Goal: Task Accomplishment & Management: Use online tool/utility

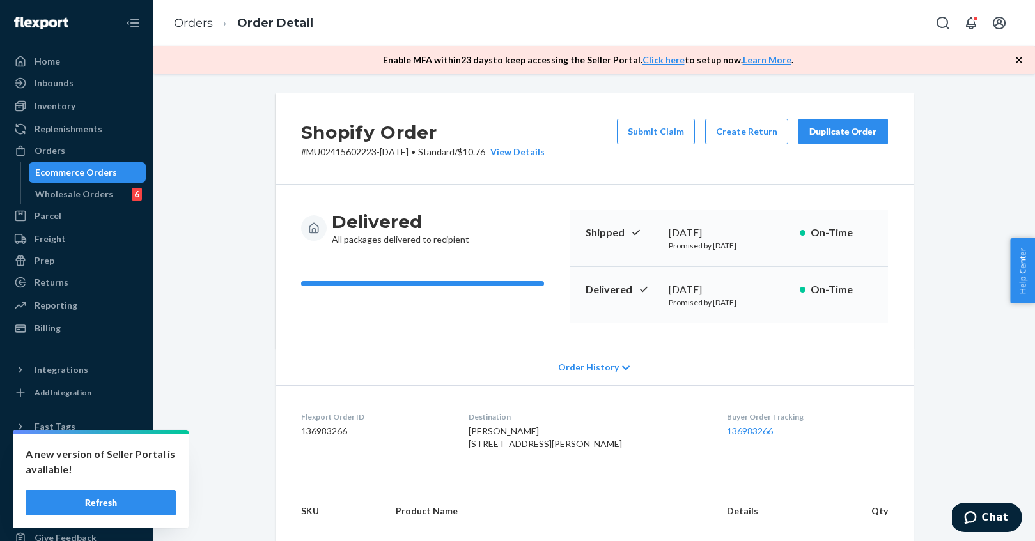
click at [587, 86] on div "Shopify Order # MU02415602223-[DATE] • Standard / $10.76 View Details Submit Cl…" at bounding box center [593, 307] width 881 height 467
click at [1019, 56] on icon "button" at bounding box center [1018, 60] width 13 height 13
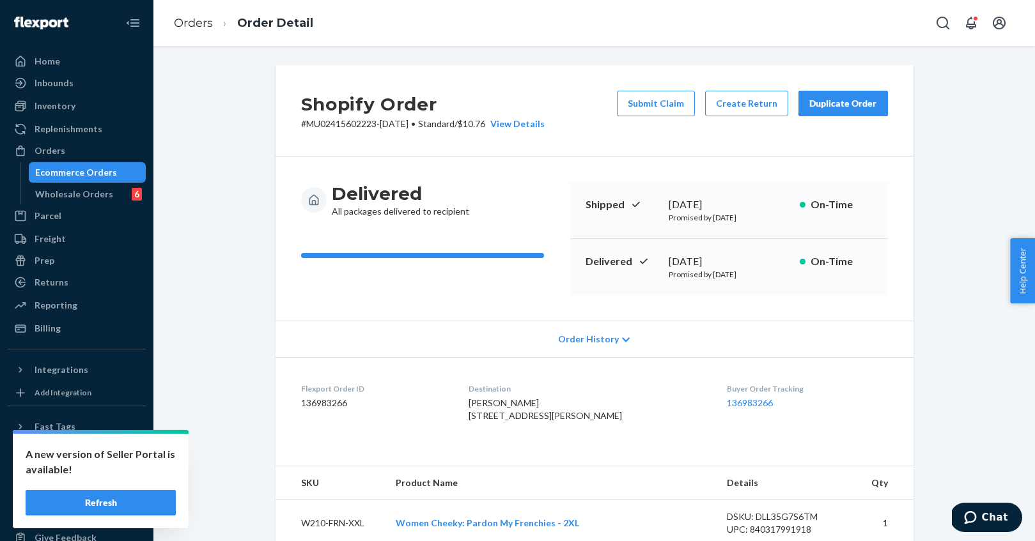
click at [70, 105] on div "Inventory" at bounding box center [55, 106] width 41 height 13
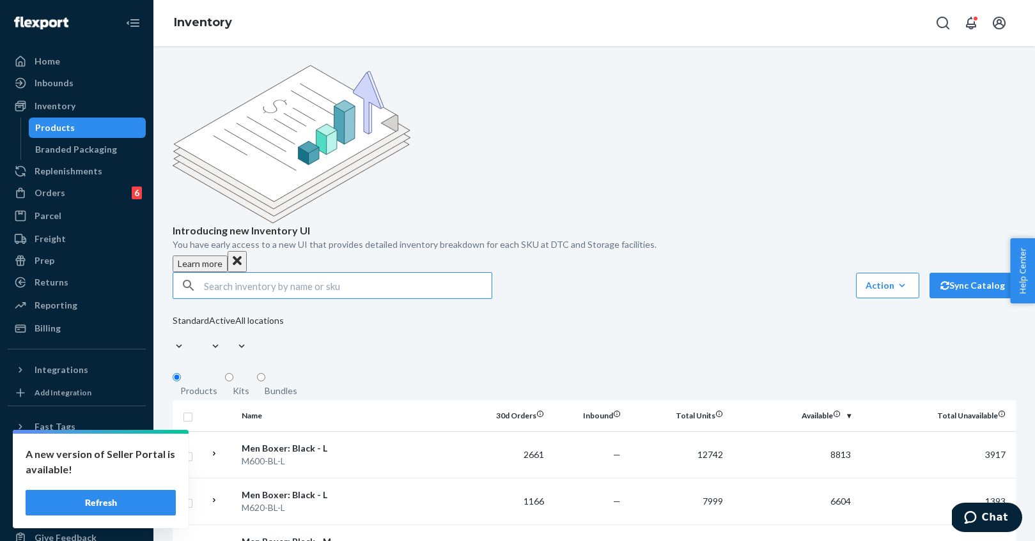
click at [261, 273] on input "text" at bounding box center [348, 286] width 288 height 26
type input "MAL700-MDW-M"
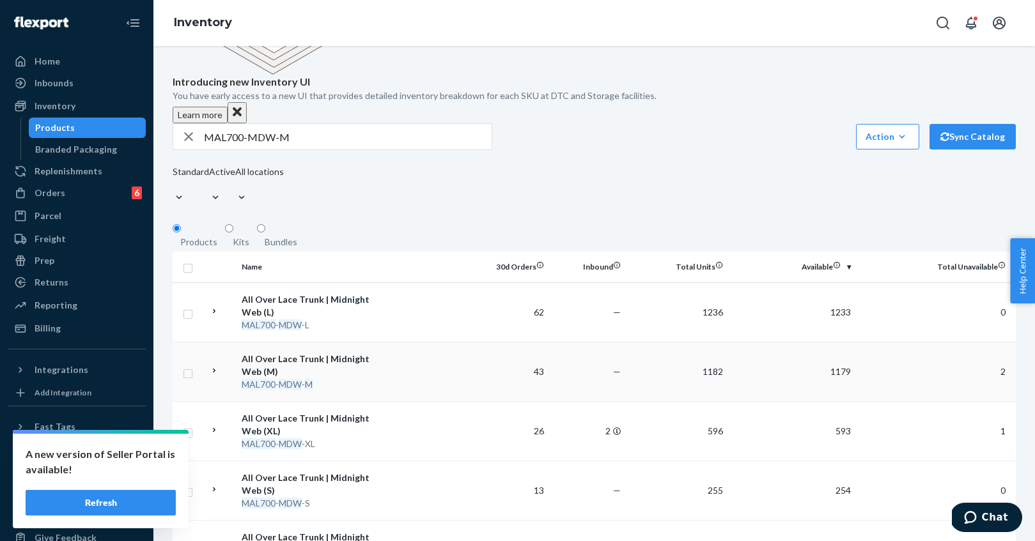
scroll to position [232, 0]
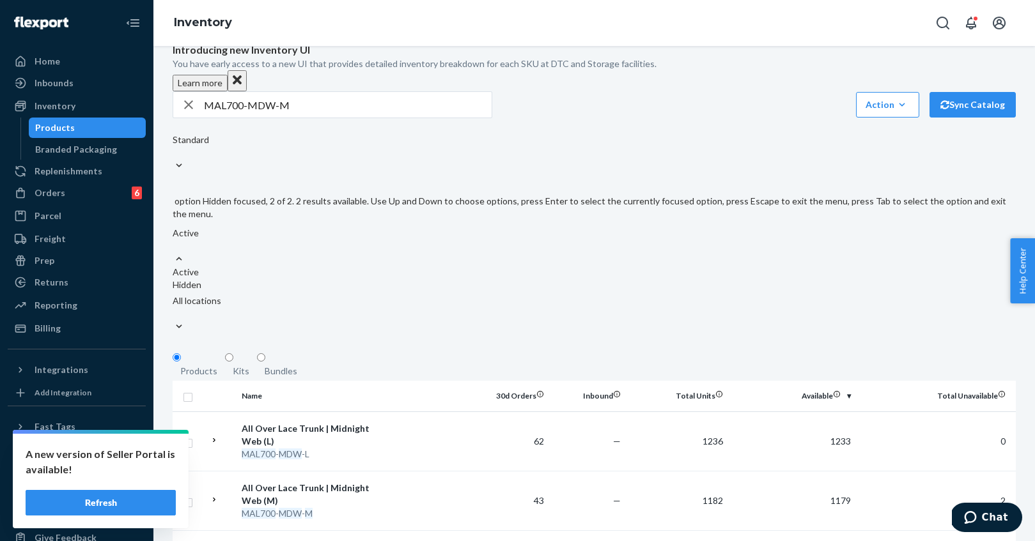
click at [373, 279] on div "Hidden" at bounding box center [589, 285] width 833 height 13
click at [174, 240] on input "option Hidden focused, 2 of 2. 2 results available. Use Up and Down to choose o…" at bounding box center [173, 246] width 1 height 13
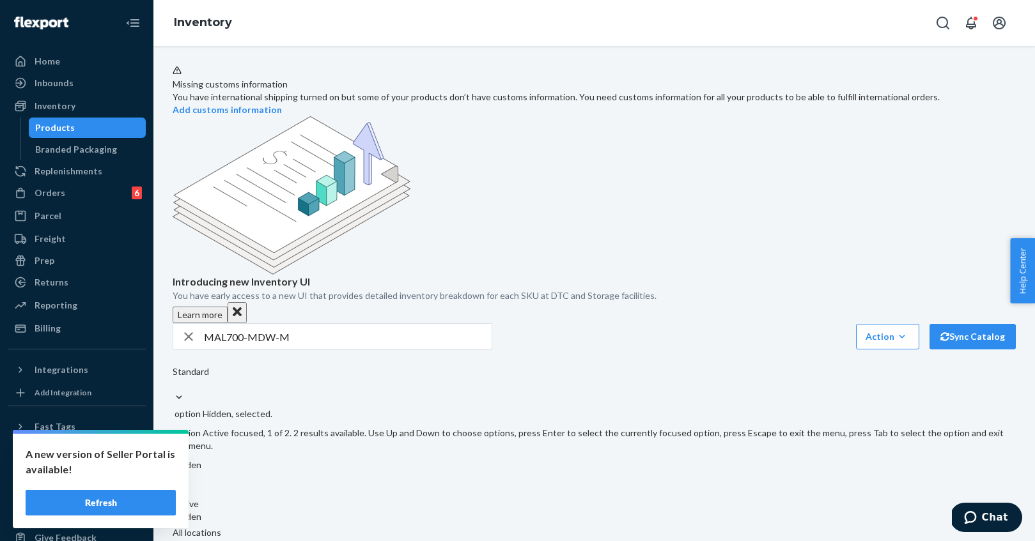
click at [390, 498] on div "Active" at bounding box center [589, 504] width 833 height 13
click at [174, 472] on input "option Hidden, selected. option Active focused, 1 of 2. 2 results available. Us…" at bounding box center [173, 478] width 1 height 13
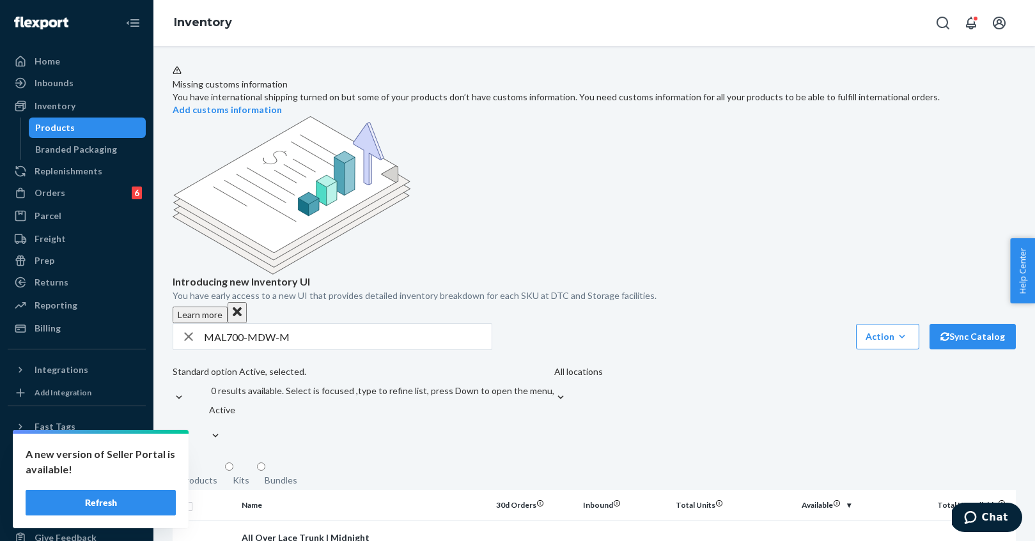
scroll to position [232, 0]
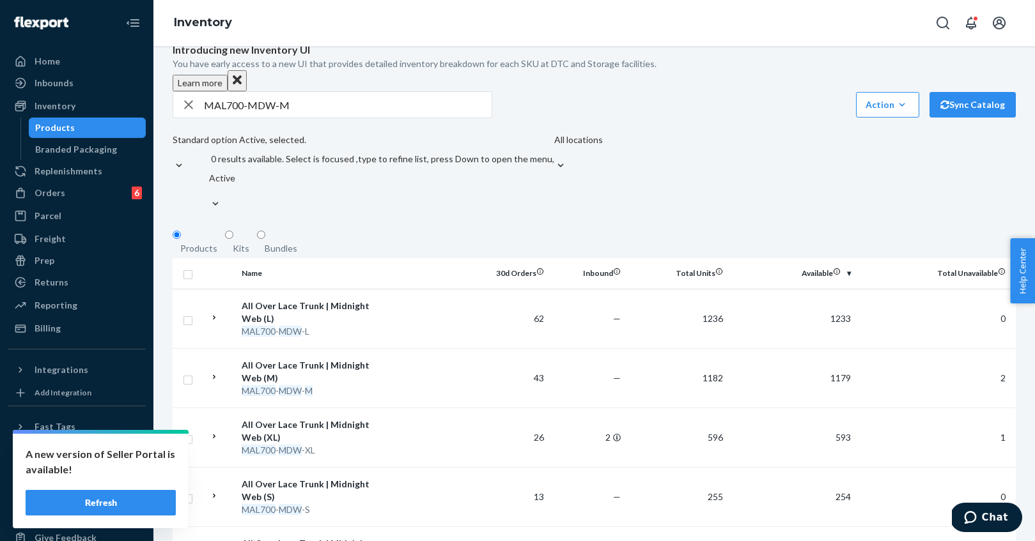
click at [123, 506] on button "Refresh" at bounding box center [101, 503] width 150 height 26
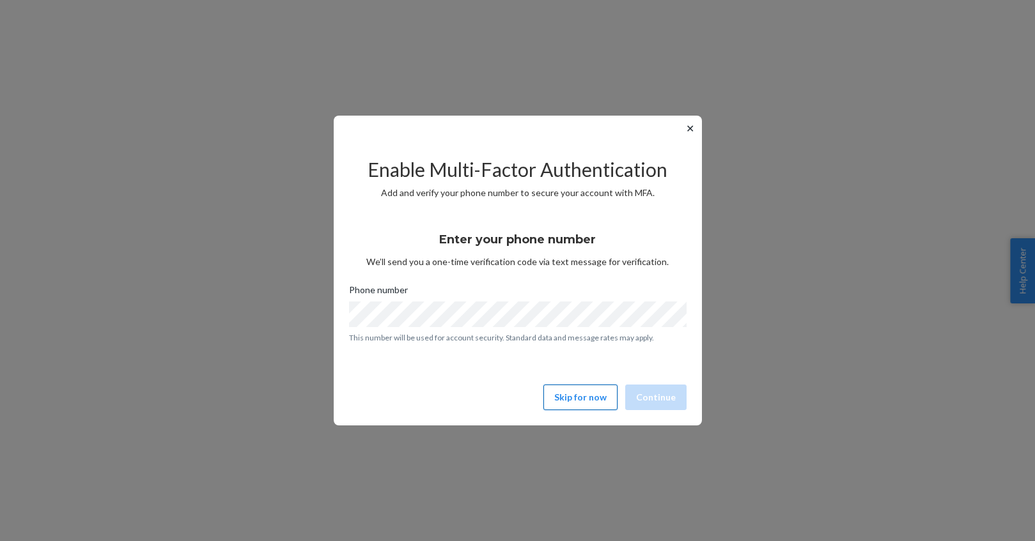
click at [582, 399] on button "Skip for now" at bounding box center [580, 398] width 74 height 26
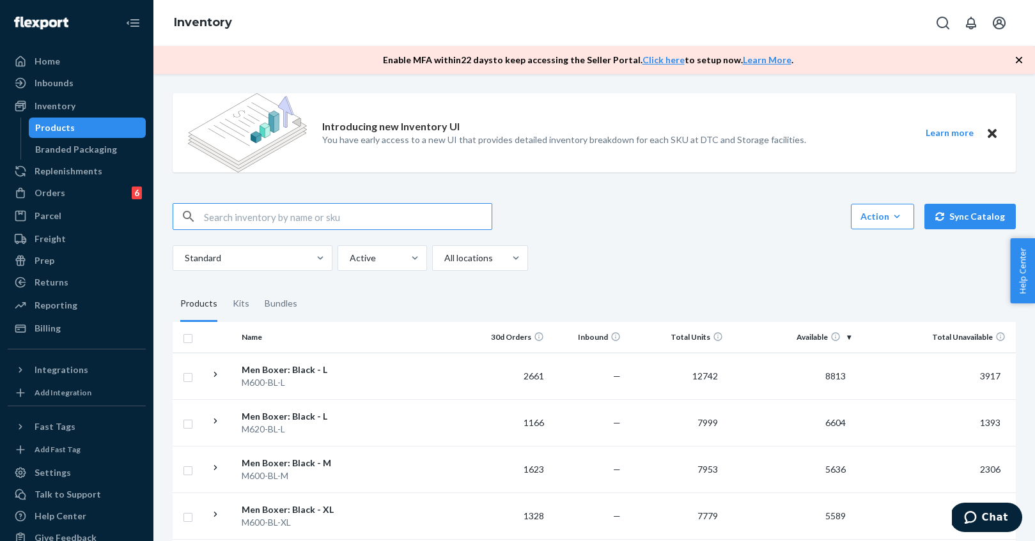
click at [280, 216] on input "text" at bounding box center [348, 217] width 288 height 26
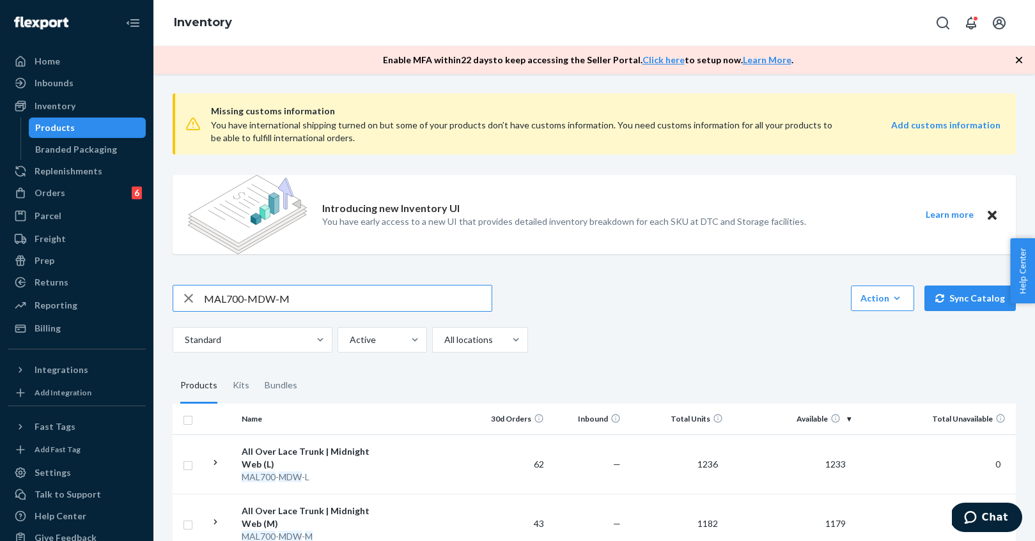
drag, startPoint x: 300, startPoint y: 300, endPoint x: 201, endPoint y: 299, distance: 98.4
click at [201, 299] on div "MAL700-MDW-M" at bounding box center [332, 299] width 318 height 26
type input "m600-FST-XL"
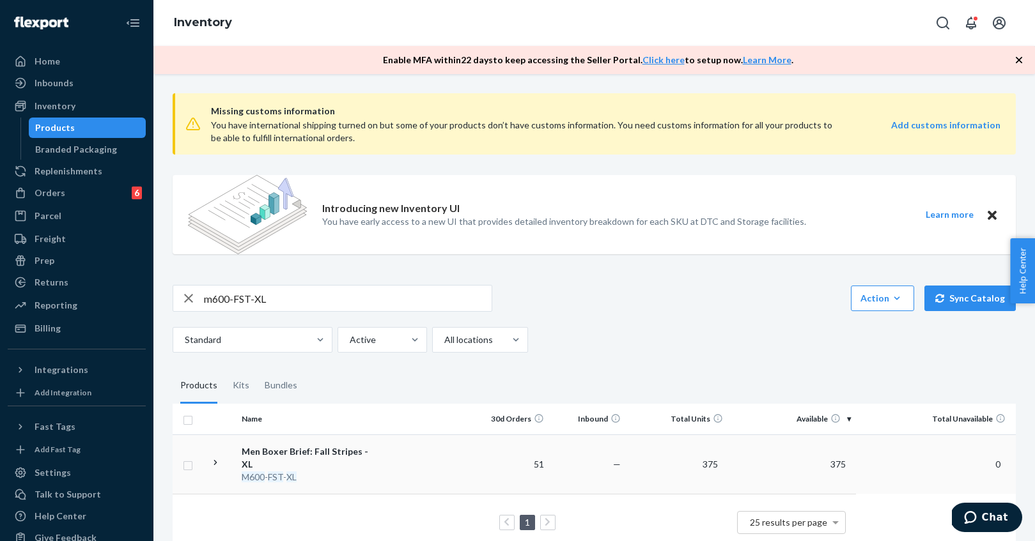
scroll to position [10, 0]
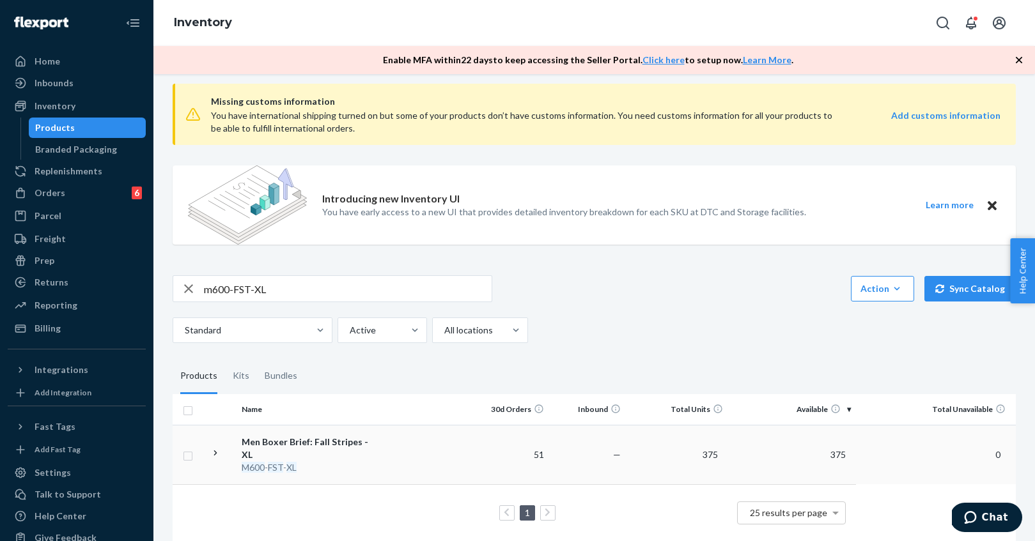
click at [332, 440] on div "Men Boxer Brief: Fall Stripes - XL" at bounding box center [309, 449] width 134 height 26
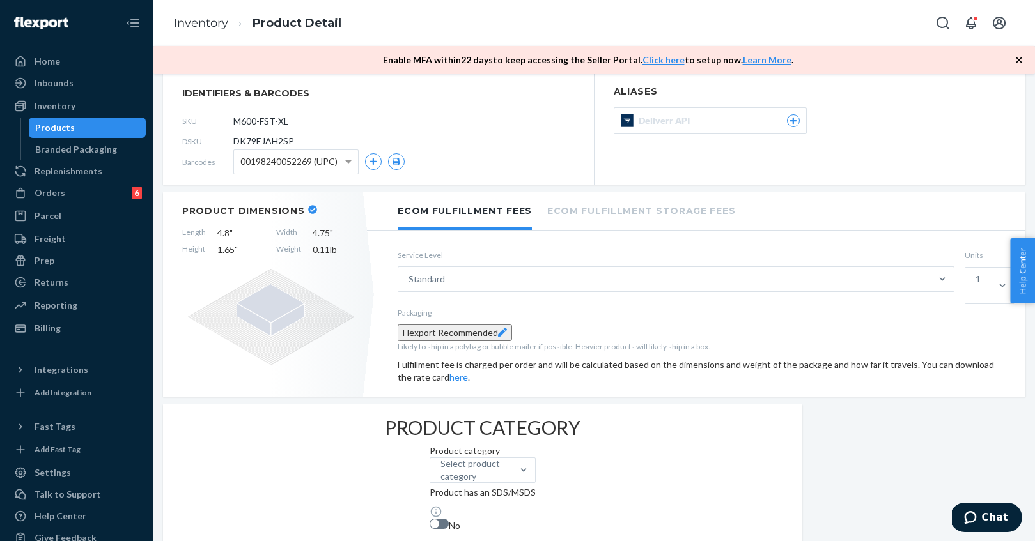
scroll to position [177, 0]
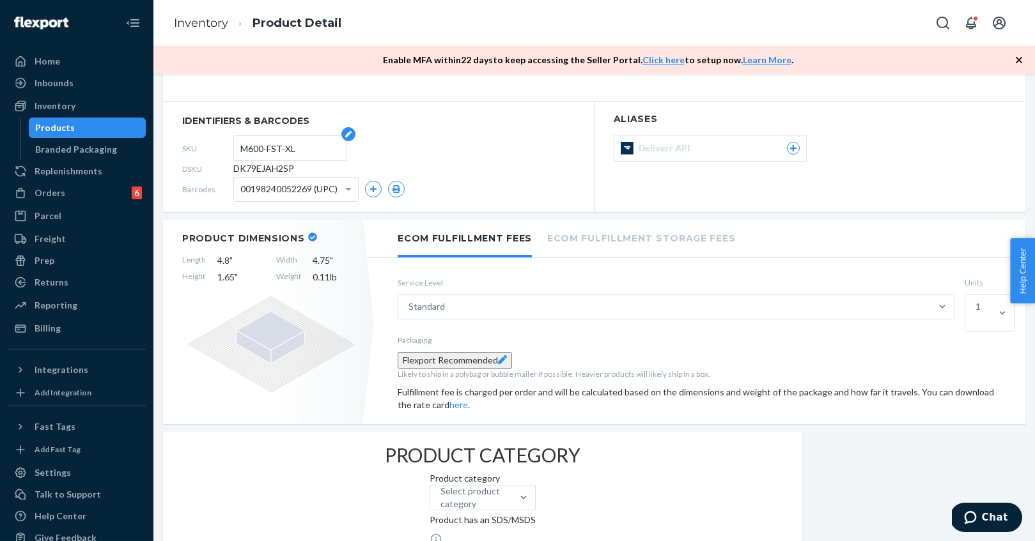
drag, startPoint x: 404, startPoint y: 153, endPoint x: 357, endPoint y: 153, distance: 47.3
click at [340, 153] on input "M600-FST-XL" at bounding box center [290, 148] width 100 height 24
drag, startPoint x: 409, startPoint y: 153, endPoint x: 346, endPoint y: 157, distance: 63.4
click at [346, 157] on form "M600-FST-XL" at bounding box center [290, 148] width 114 height 26
drag, startPoint x: 408, startPoint y: 172, endPoint x: 343, endPoint y: 172, distance: 64.5
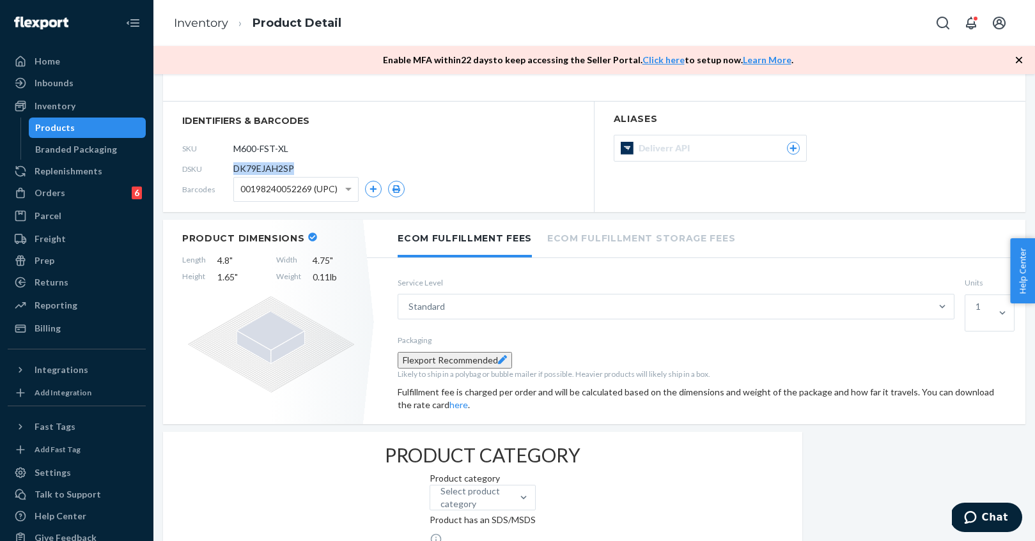
click at [343, 172] on div "DSKU DK79EJAH2SP" at bounding box center [378, 168] width 392 height 20
copy div "DK79EJAH2SP"
click at [87, 127] on div "Products" at bounding box center [87, 128] width 115 height 18
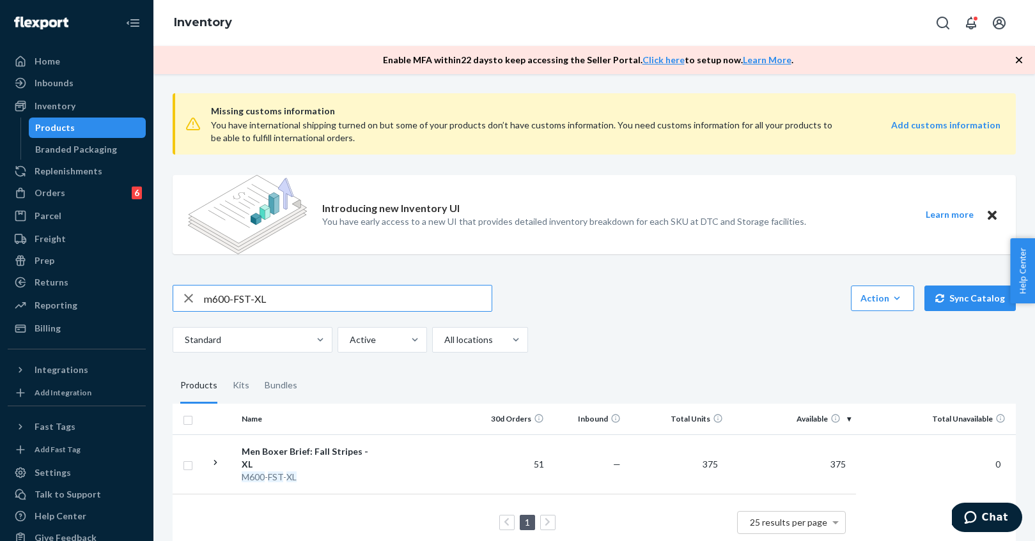
scroll to position [10, 0]
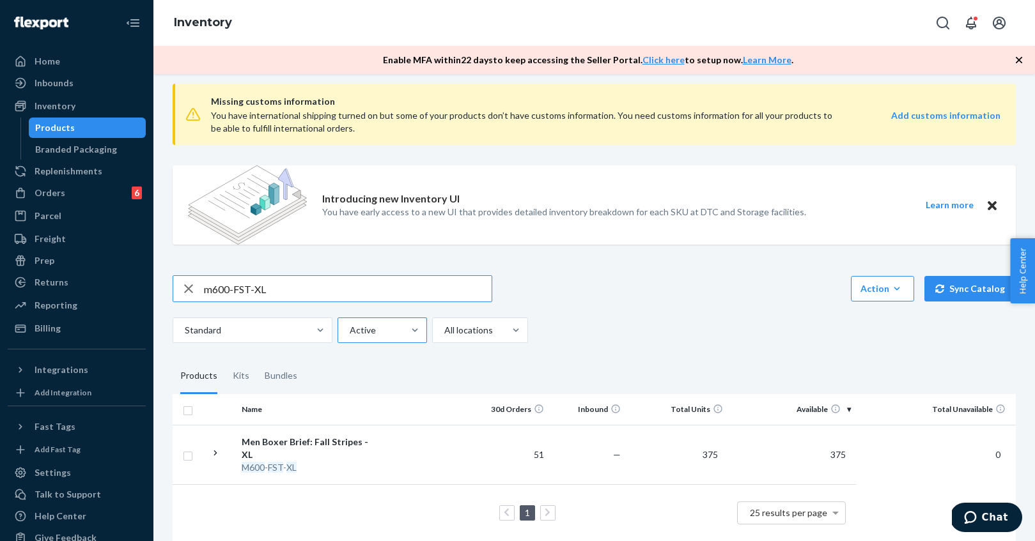
click at [403, 331] on div at bounding box center [380, 330] width 65 height 15
click at [350, 331] on input "Active" at bounding box center [348, 330] width 1 height 13
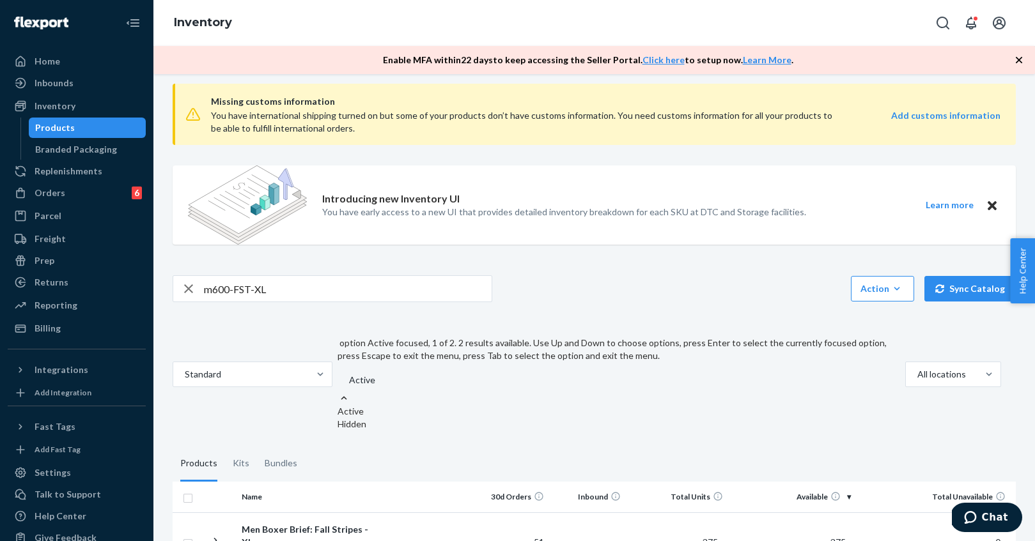
click at [382, 418] on div "Hidden" at bounding box center [618, 424] width 562 height 13
click at [349, 374] on input "option Active focused, 1 of 2. 2 results available. Use Up and Down to choose o…" at bounding box center [348, 380] width 1 height 13
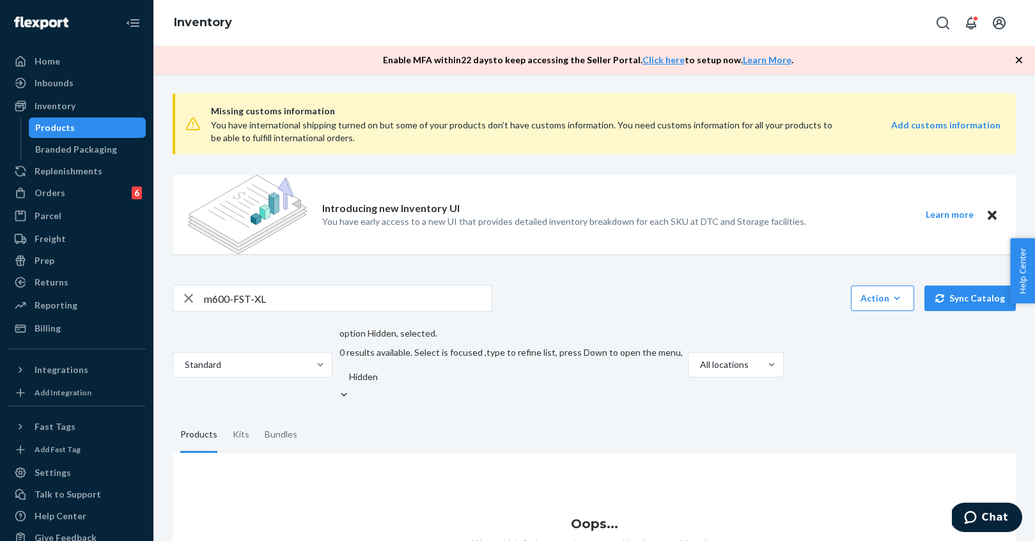
scroll to position [30, 0]
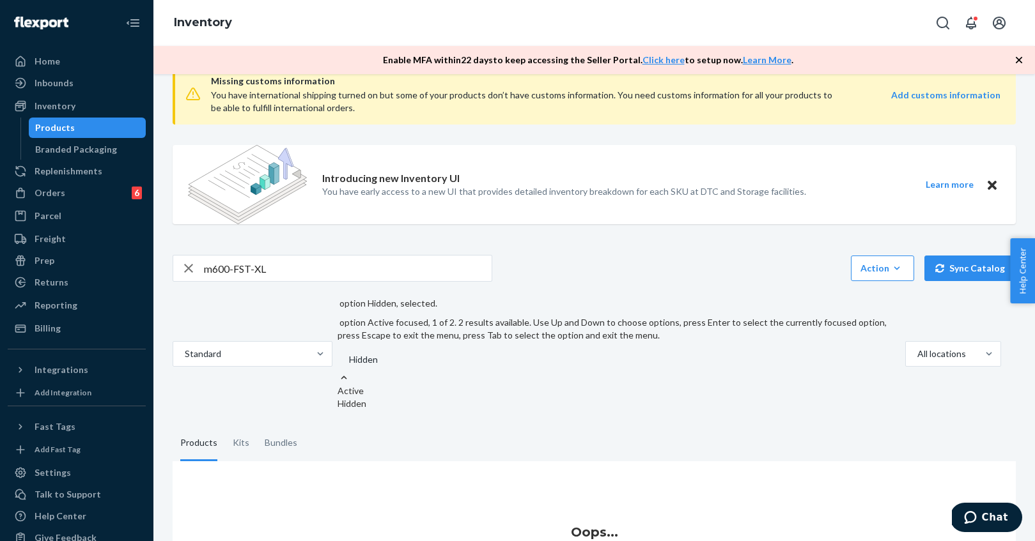
click at [389, 385] on div "Active" at bounding box center [618, 391] width 562 height 13
click at [349, 353] on input "option Hidden, selected. option Active focused, 1 of 2. 2 results available. Us…" at bounding box center [348, 359] width 1 height 13
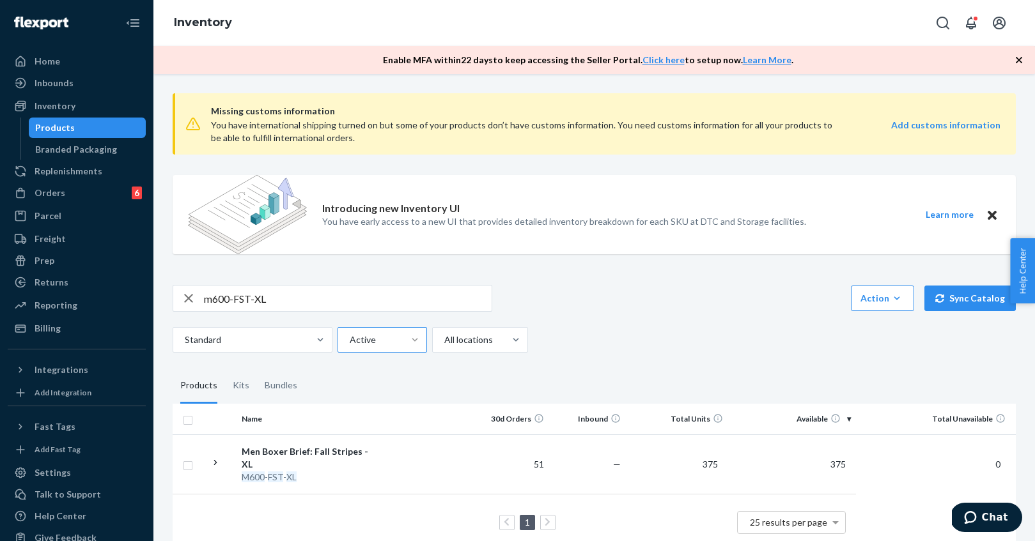
click at [626, 343] on div "Standard Active All locations" at bounding box center [589, 340] width 833 height 26
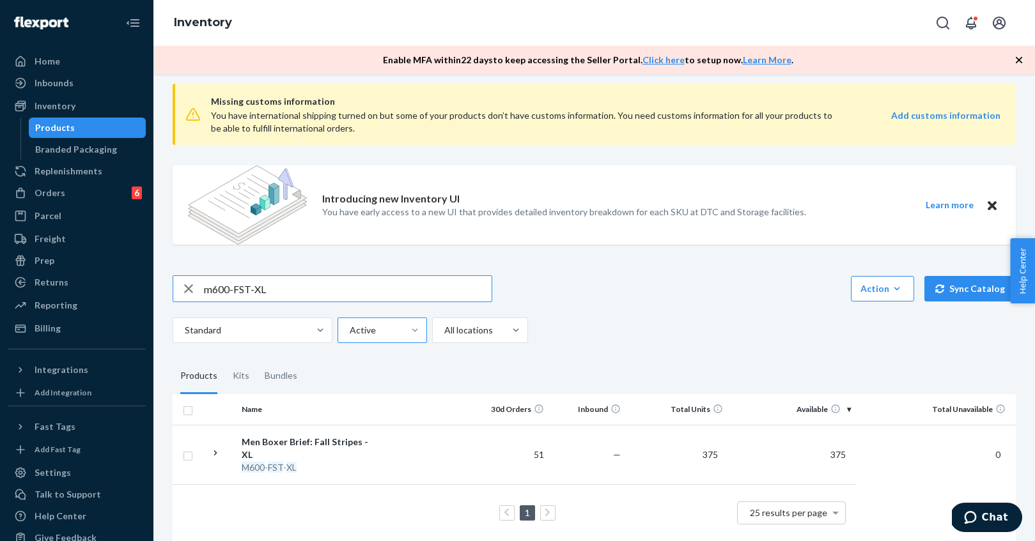
drag, startPoint x: 249, startPoint y: 290, endPoint x: 237, endPoint y: 290, distance: 11.5
click at [237, 290] on input "m600-FST-XL" at bounding box center [348, 289] width 288 height 26
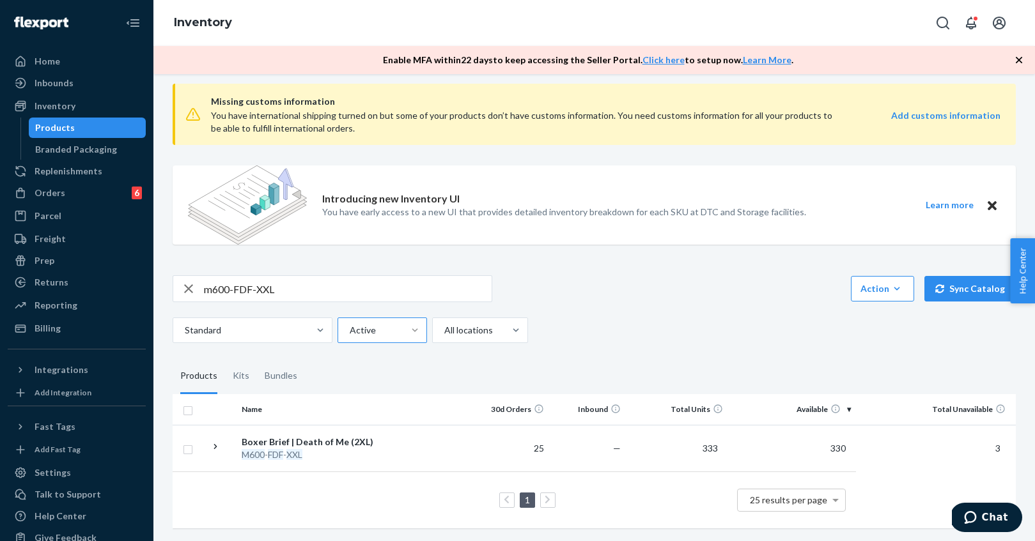
click at [212, 291] on input "m600-FDF-XXL" at bounding box center [348, 289] width 288 height 26
click at [226, 289] on input "M600-FDF-XXL" at bounding box center [348, 289] width 288 height 26
type input "M600-FDF-XXL"
